Goal: Communication & Community: Answer question/provide support

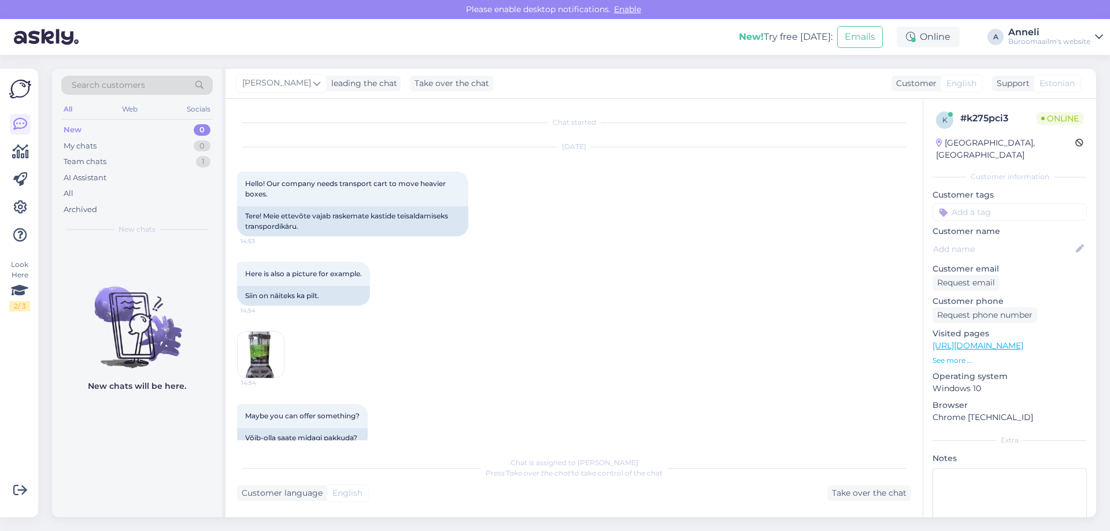
scroll to position [332, 0]
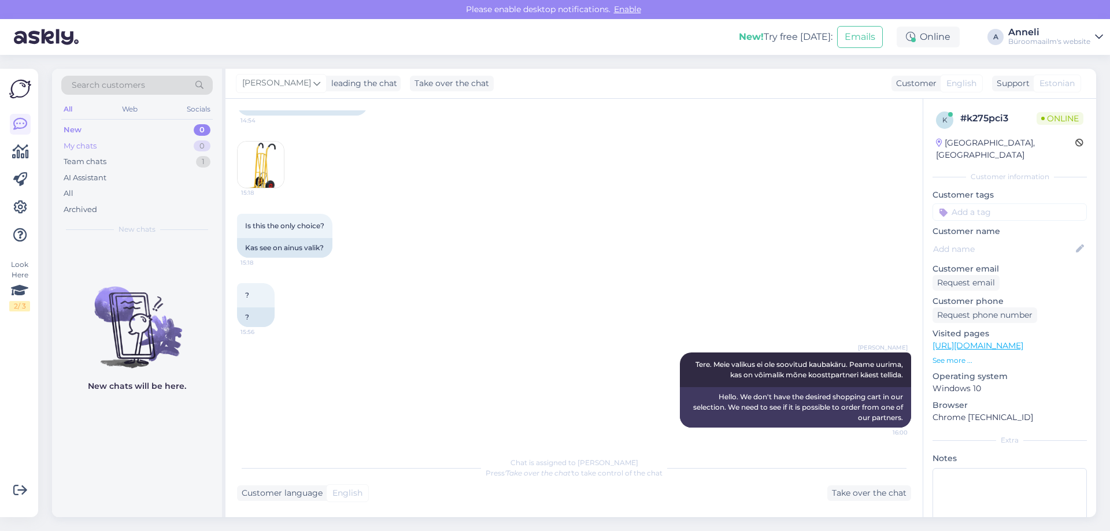
click at [202, 140] on div "0" at bounding box center [202, 146] width 17 height 12
click at [468, 182] on div "15:18" at bounding box center [574, 164] width 674 height 73
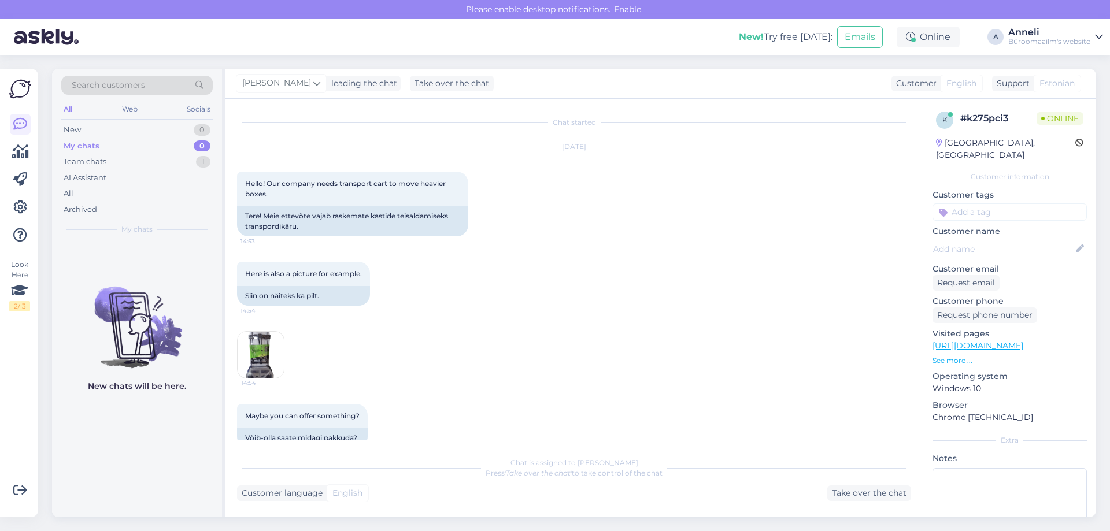
scroll to position [443, 0]
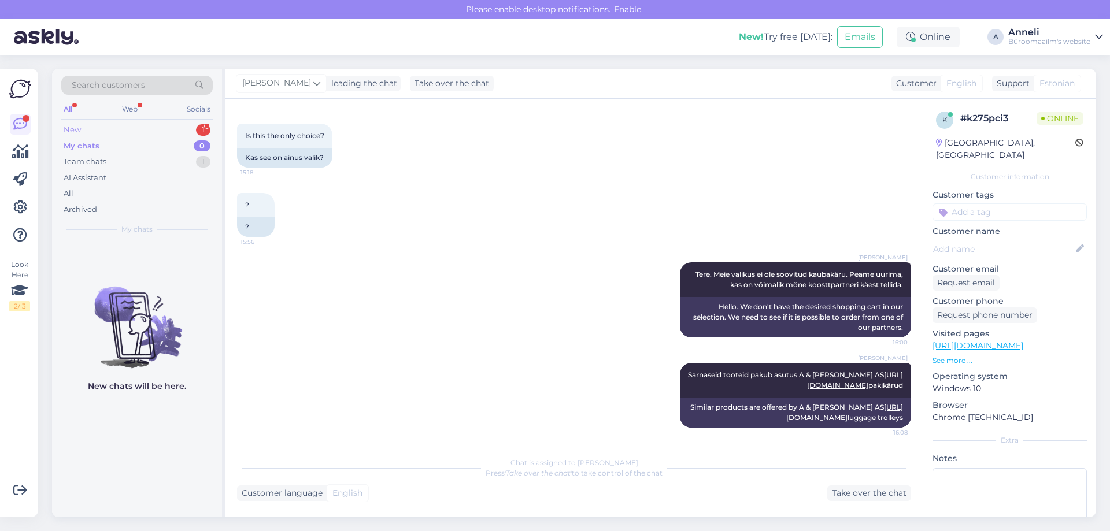
click at [202, 130] on div "1" at bounding box center [203, 130] width 14 height 12
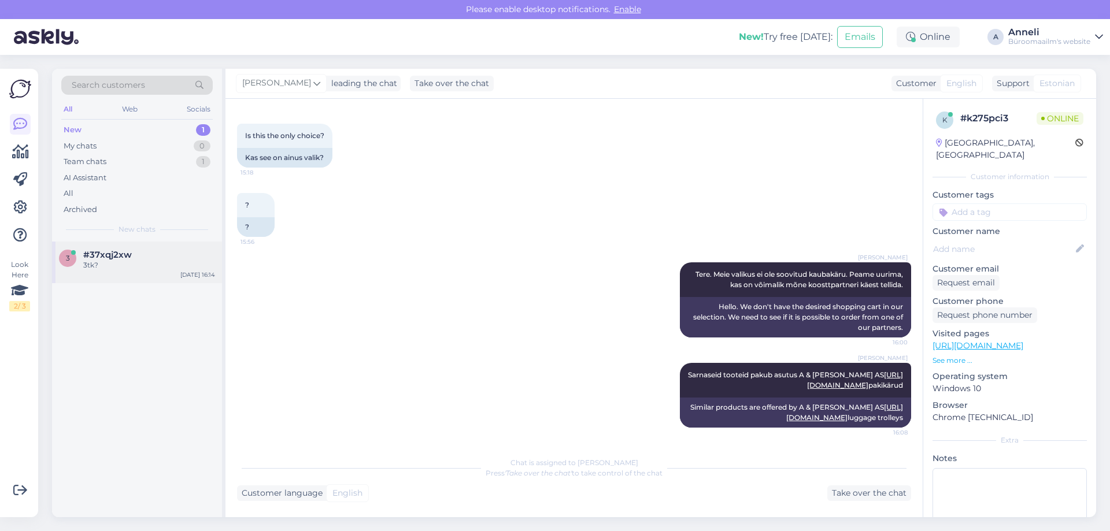
click at [137, 258] on div "#37xqj2xw" at bounding box center [149, 255] width 132 height 10
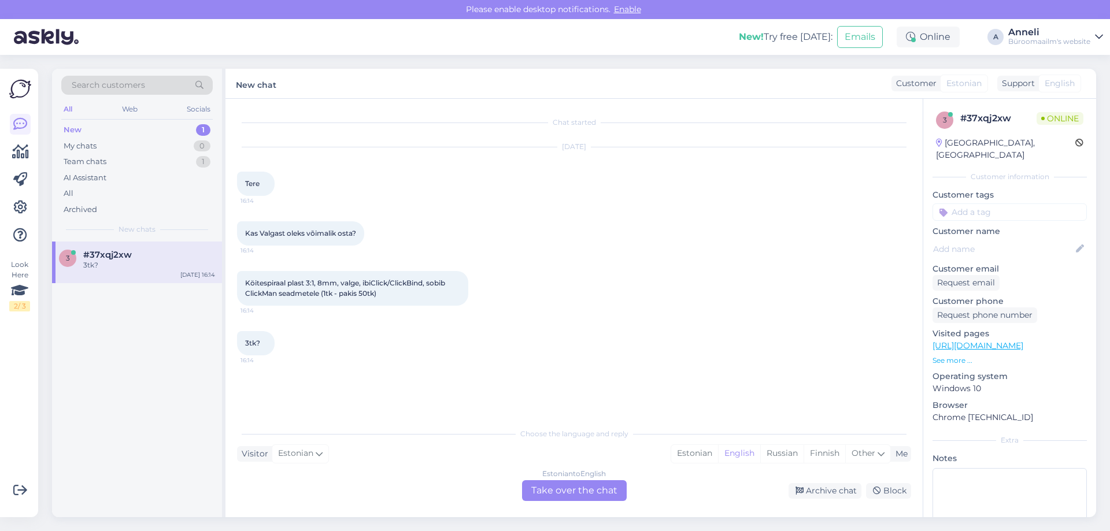
scroll to position [0, 0]
click at [639, 275] on div "Köitespiraal plast 3:1, 8mm, valge, ibiClick/ClickBind, sobib ClickMan seadmete…" at bounding box center [574, 288] width 674 height 60
drag, startPoint x: 241, startPoint y: 282, endPoint x: 424, endPoint y: 280, distance: 183.3
click at [424, 280] on div "Köitespiraal plast 3:1, 8mm, valge, ibiClick/ClickBind, sobib ClickMan seadmete…" at bounding box center [352, 288] width 231 height 35
copy span "Köitespiraal plast 3:1, 8mm, valge, ibiClick/ClickBind"
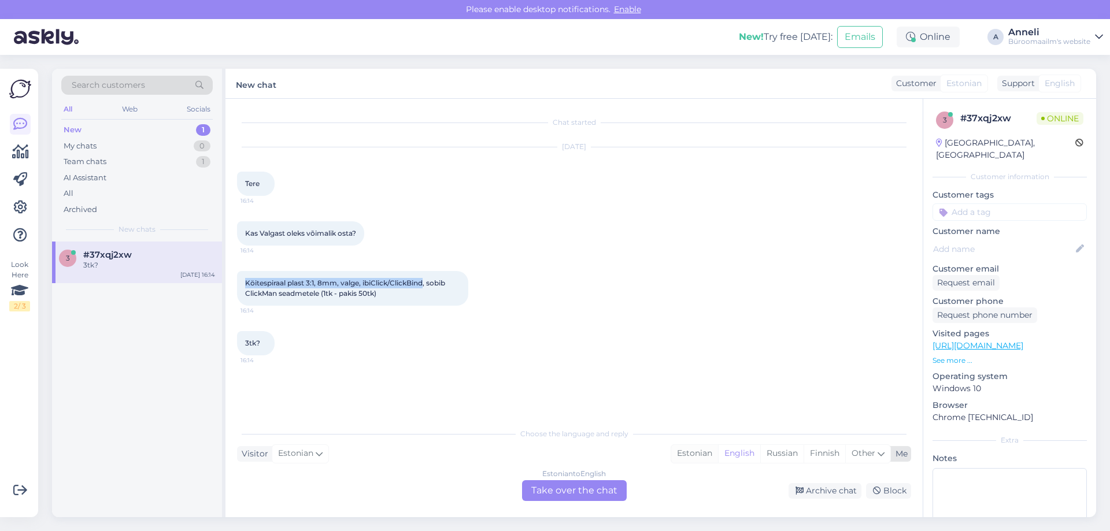
click at [690, 448] on div "Estonian" at bounding box center [694, 453] width 47 height 17
click at [572, 486] on div "Estonian to Estonian Take over the chat" at bounding box center [574, 490] width 105 height 21
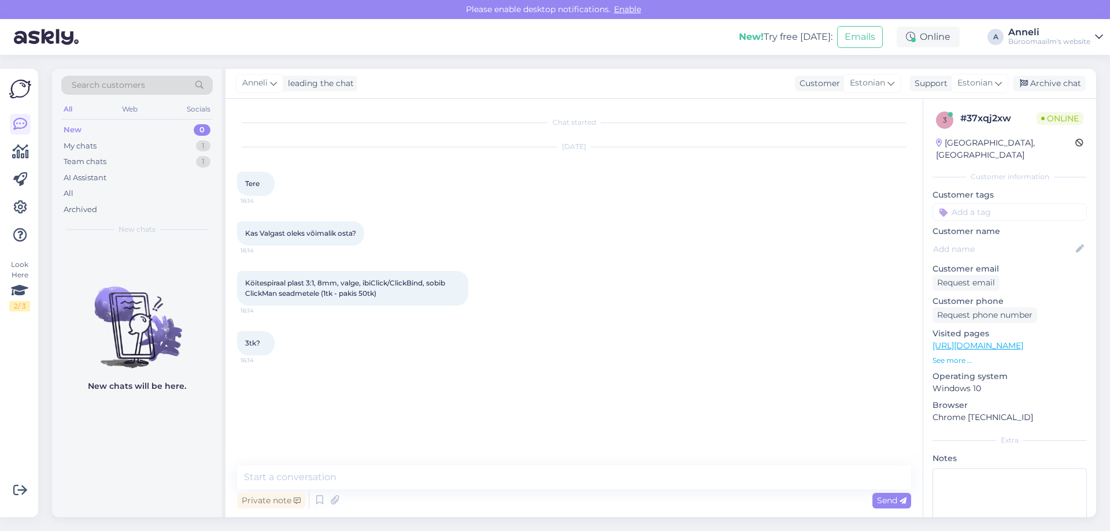
click at [465, 463] on div "Chat started [DATE] Tere 16:14 Kas Valgast oleks võimalik osta? 16:14 Köitespir…" at bounding box center [573, 308] width 697 height 419
click at [462, 471] on textarea at bounding box center [574, 477] width 674 height 24
type textarea "Tere"
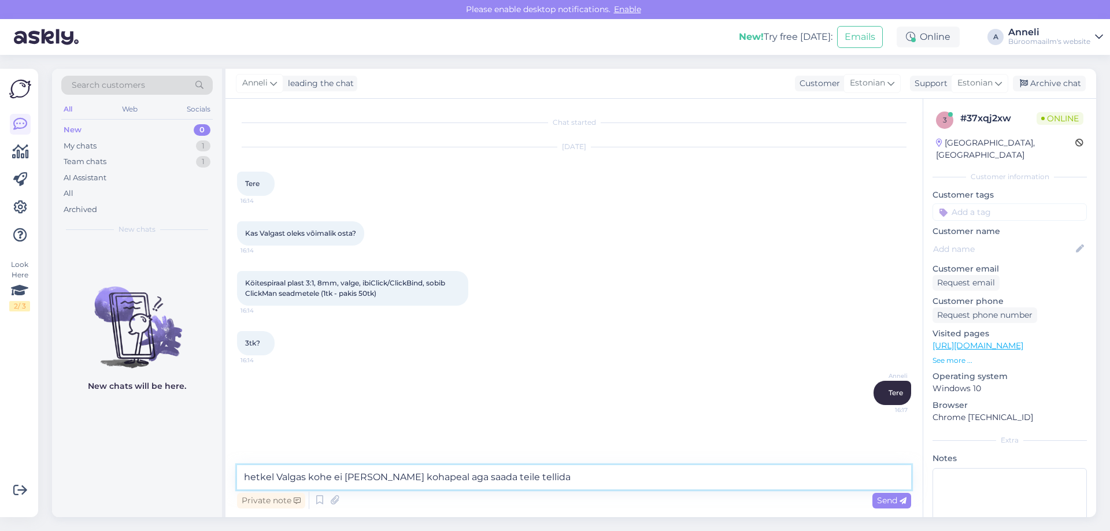
type textarea "hetkel Valgas kohe ei [PERSON_NAME] kohapeal aga saada teile tellida."
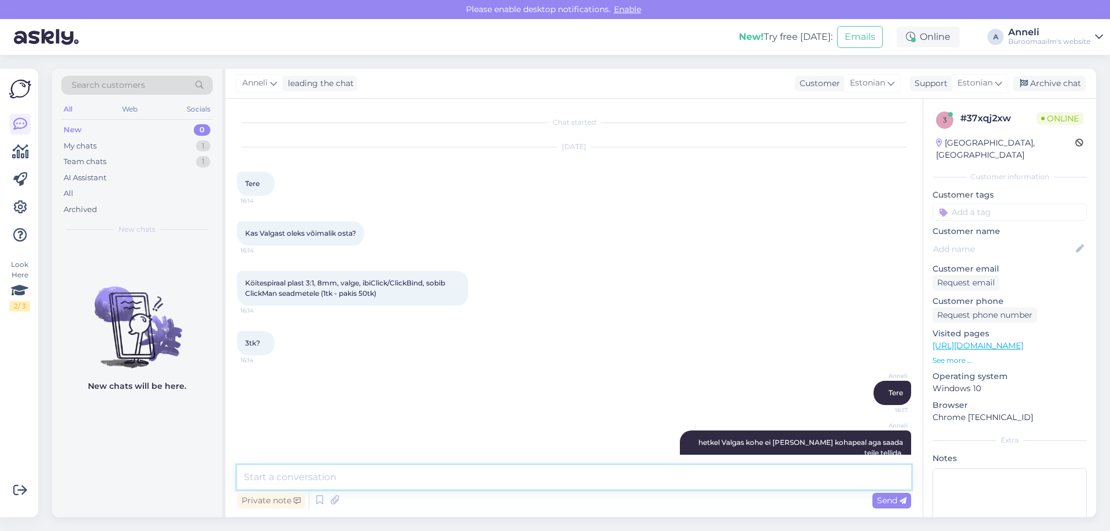
scroll to position [23, 0]
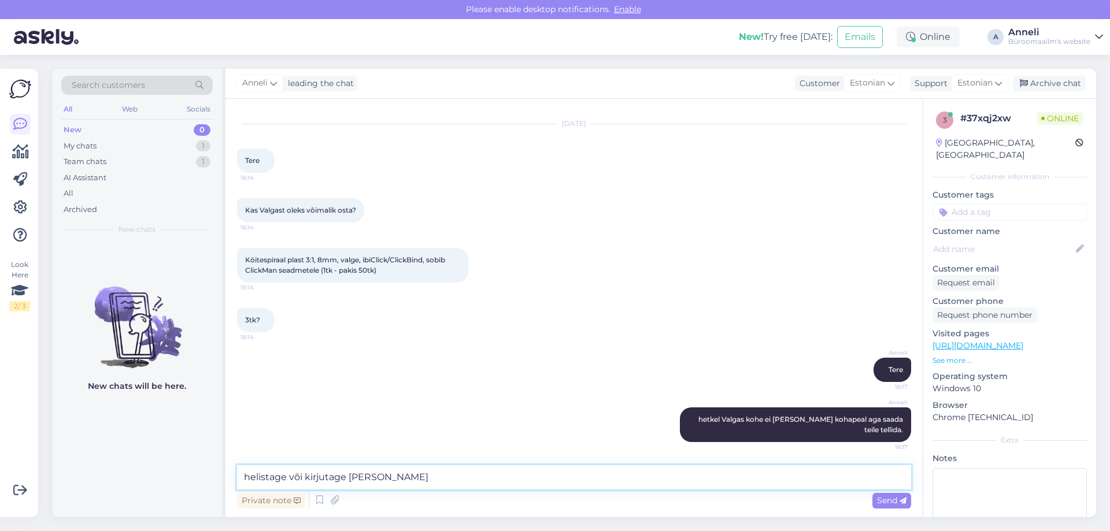
type textarea "helistage või kirjutage neile"
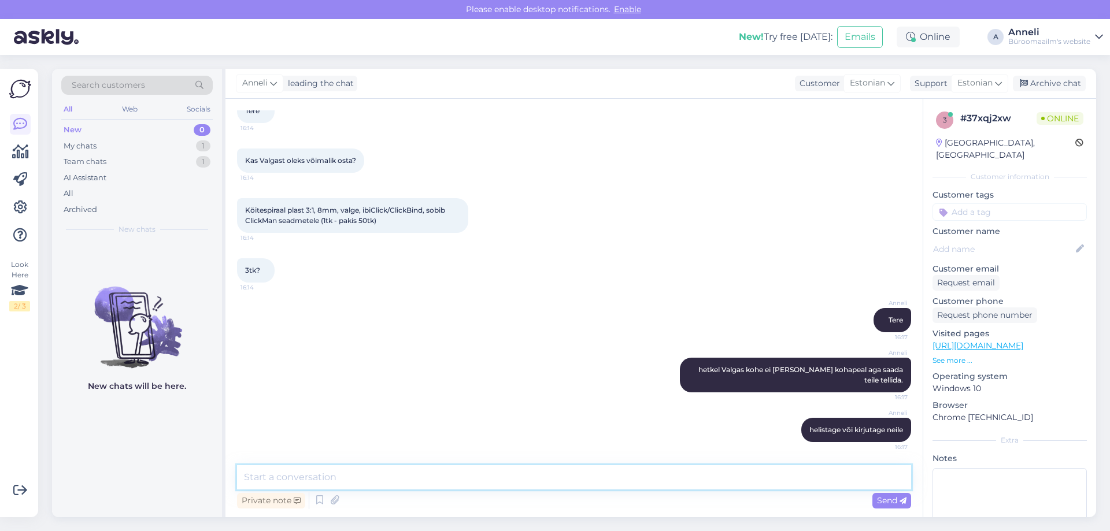
paste textarea "Kaupluse juhataja: [PHONE_NUMBER] Kaupluse telefon [PHONE_NUMBER] E-post: [EMAI…"
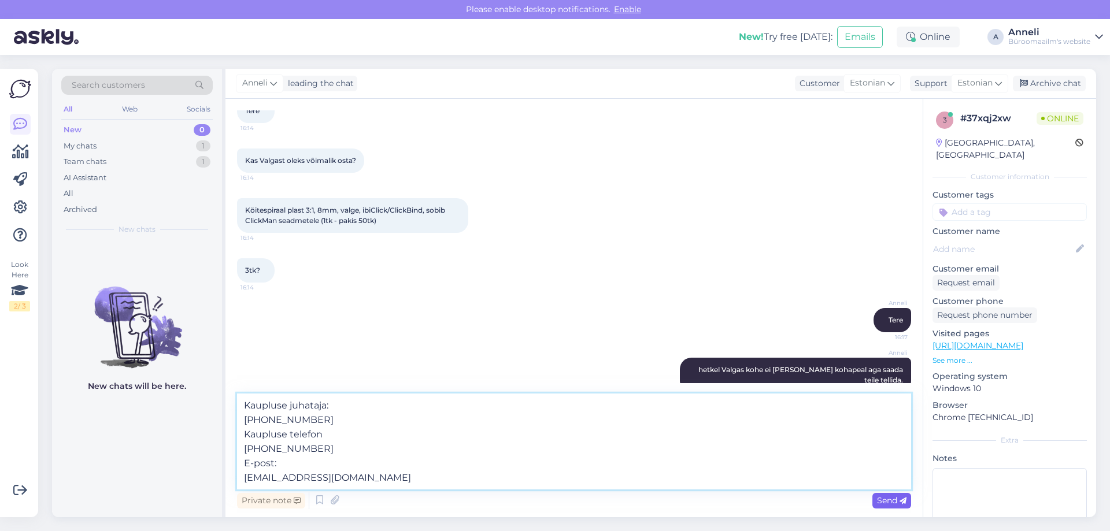
type textarea "Kaupluse juhataja: [PHONE_NUMBER] Kaupluse telefon [PHONE_NUMBER] E-post: [EMAI…"
click at [900, 505] on span "Send" at bounding box center [891, 500] width 29 height 10
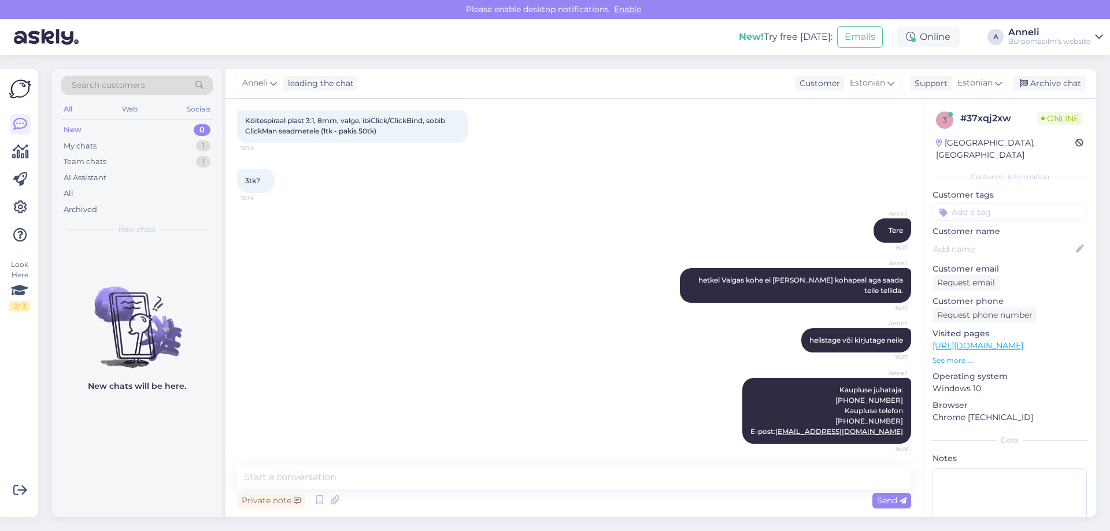
scroll to position [175, 0]
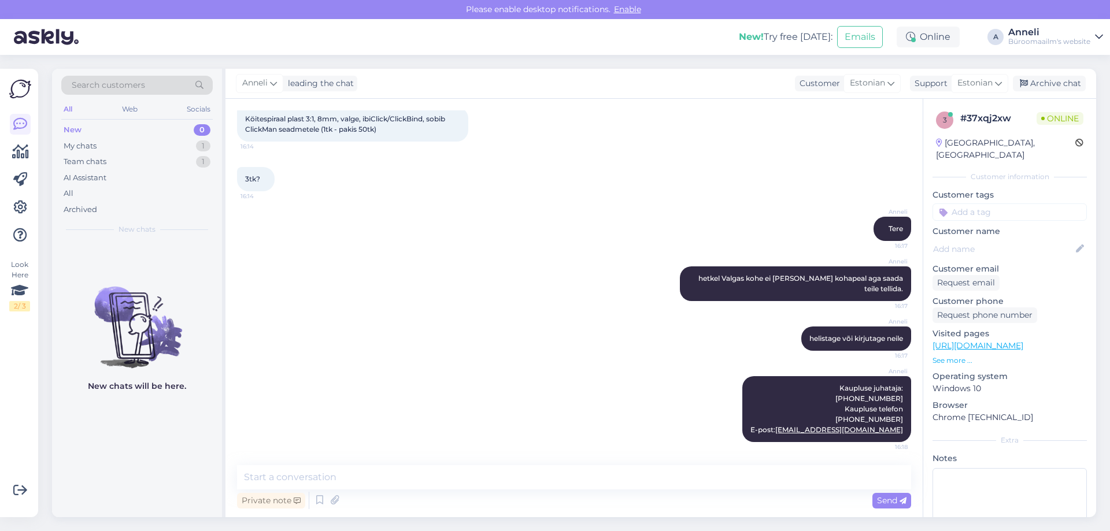
click at [554, 231] on div "[PERSON_NAME] 16:17" at bounding box center [574, 229] width 674 height 50
